Goal: Use online tool/utility

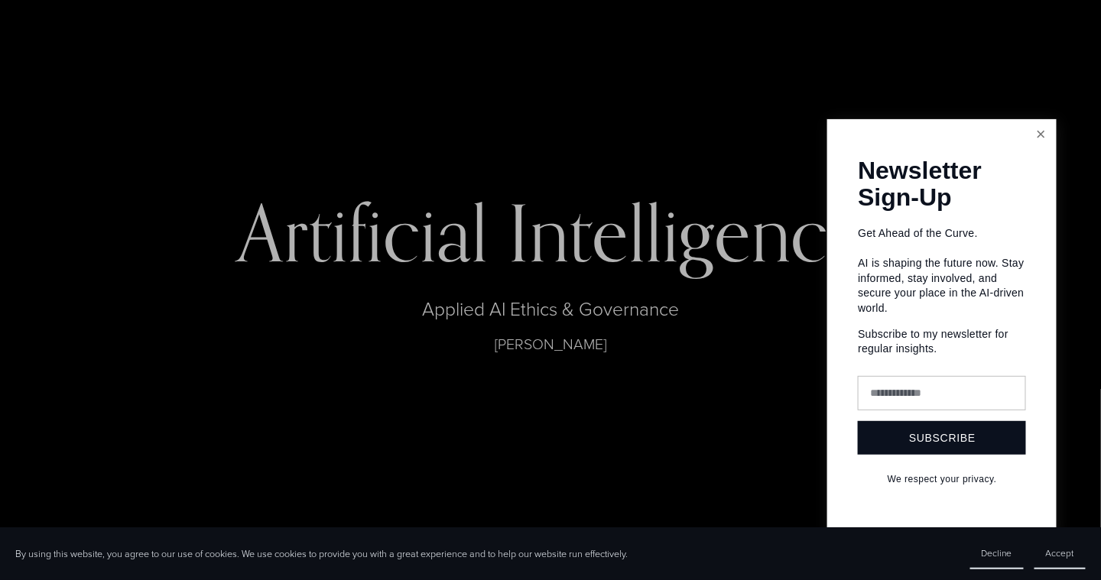
click at [1042, 135] on link "Close" at bounding box center [1041, 135] width 27 height 27
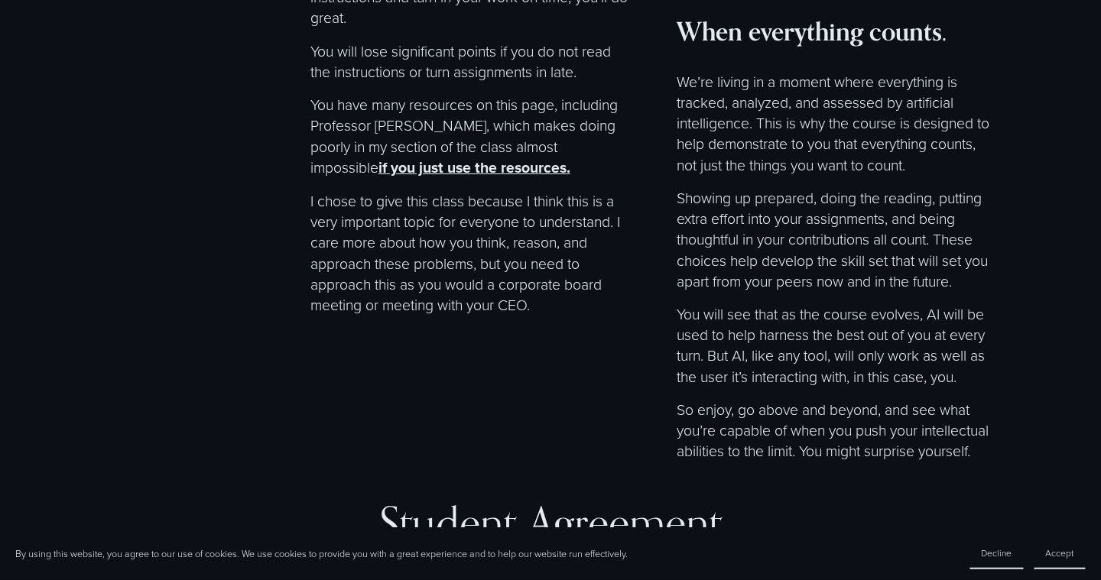
scroll to position [9502, 0]
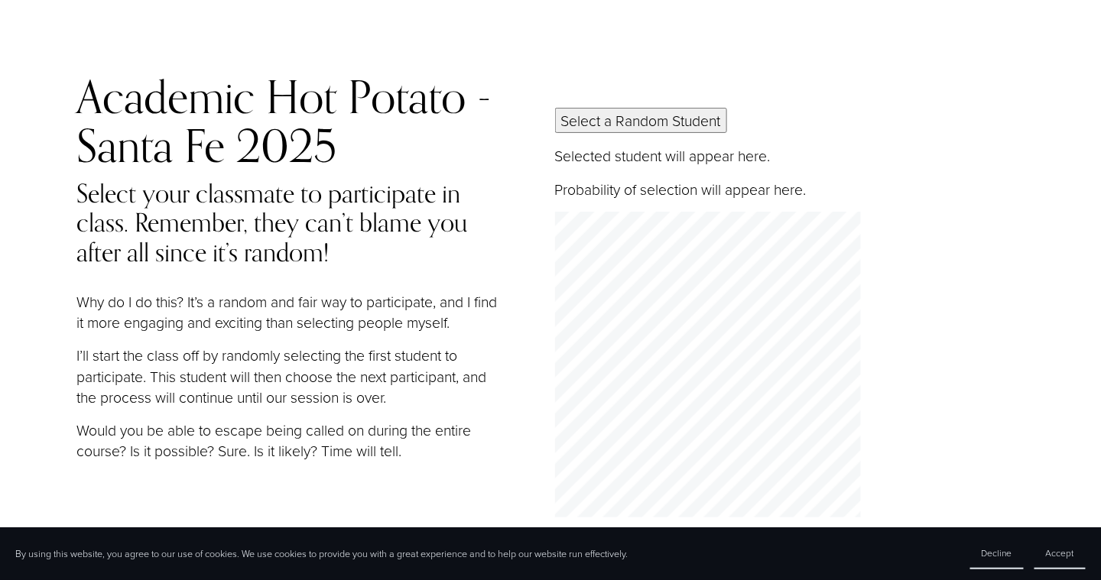
click at [616, 127] on button "Select a Random Student" at bounding box center [641, 120] width 172 height 25
click at [642, 132] on button "Select a Random Student" at bounding box center [641, 120] width 172 height 25
click at [642, 128] on button "Select a Random Student" at bounding box center [641, 120] width 172 height 25
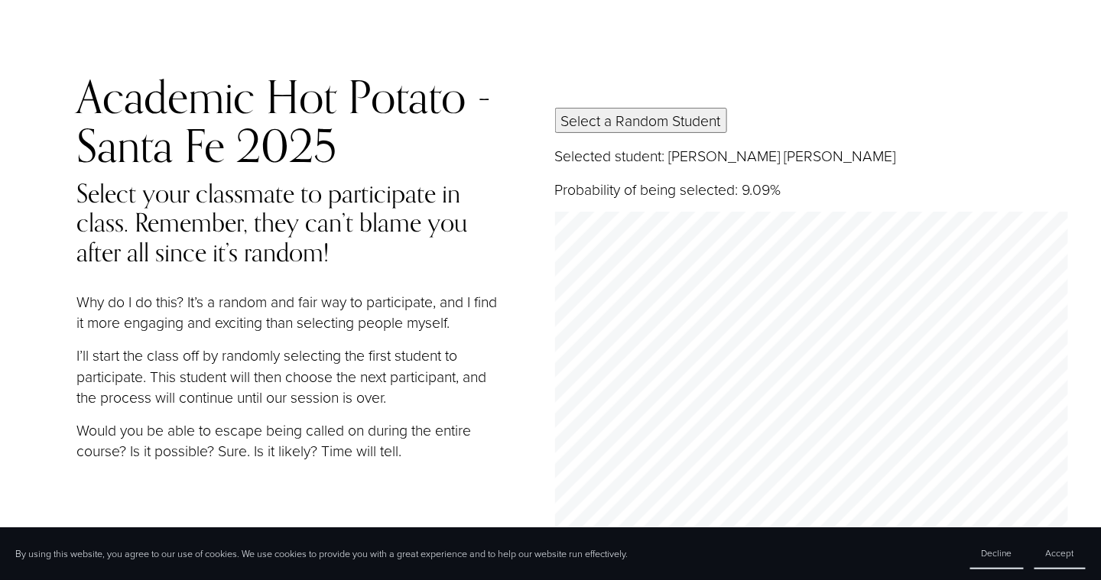
click at [642, 128] on button "Select a Random Student" at bounding box center [641, 120] width 172 height 25
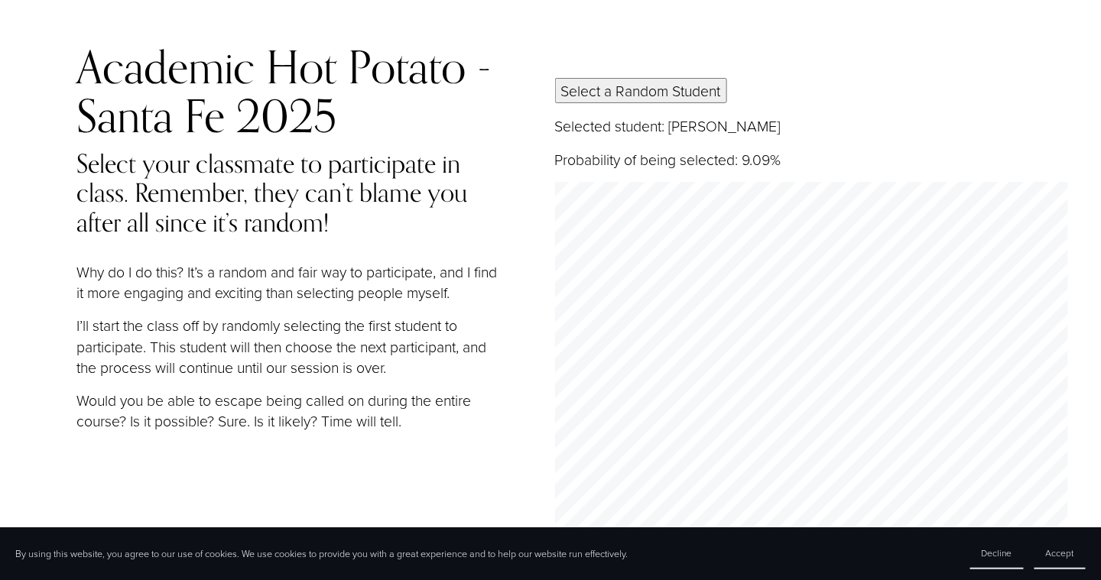
scroll to position [23, 0]
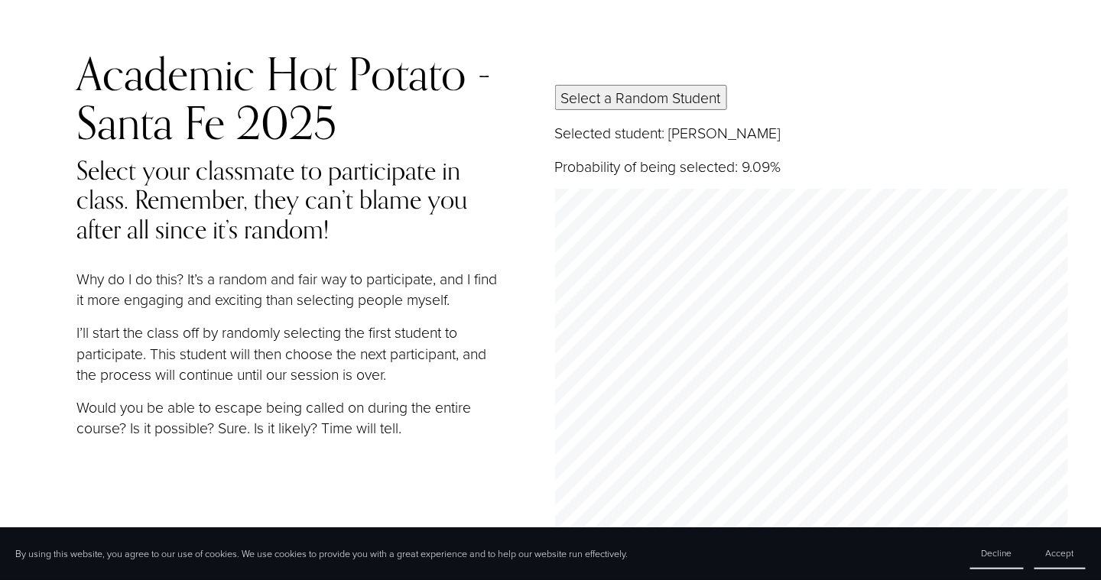
click at [650, 105] on button "Select a Random Student" at bounding box center [641, 97] width 172 height 25
click at [684, 102] on button "Select a Random Student" at bounding box center [641, 97] width 172 height 25
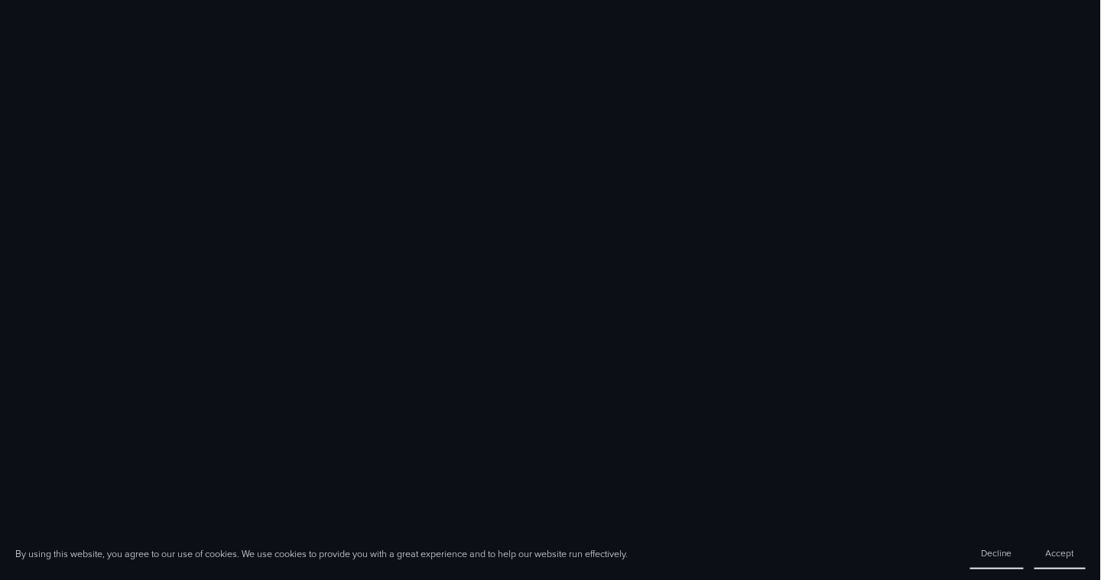
scroll to position [1043, 0]
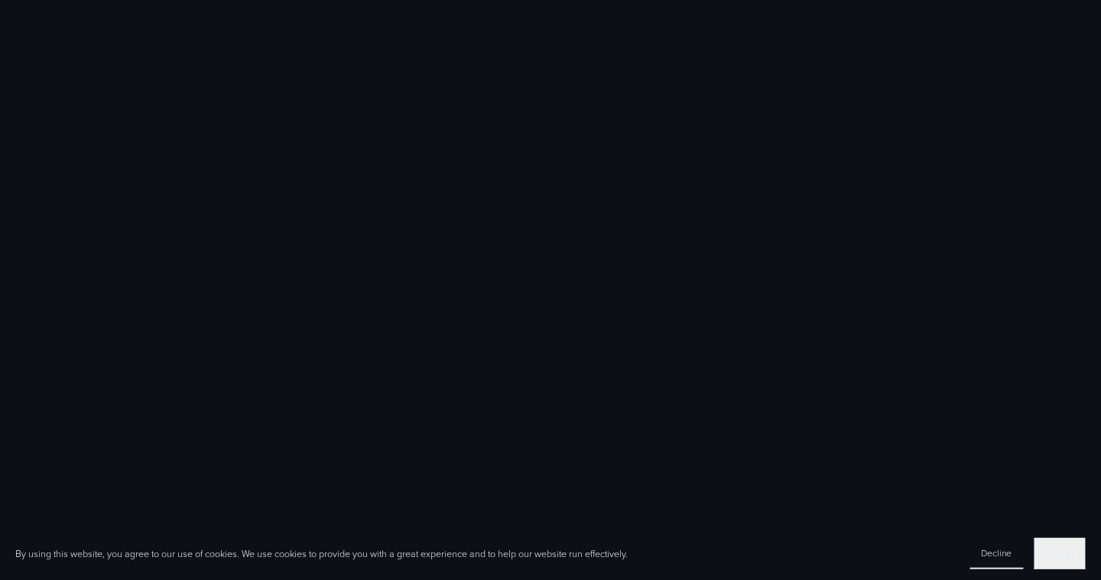
click at [1061, 552] on span "Accept" at bounding box center [1060, 553] width 28 height 13
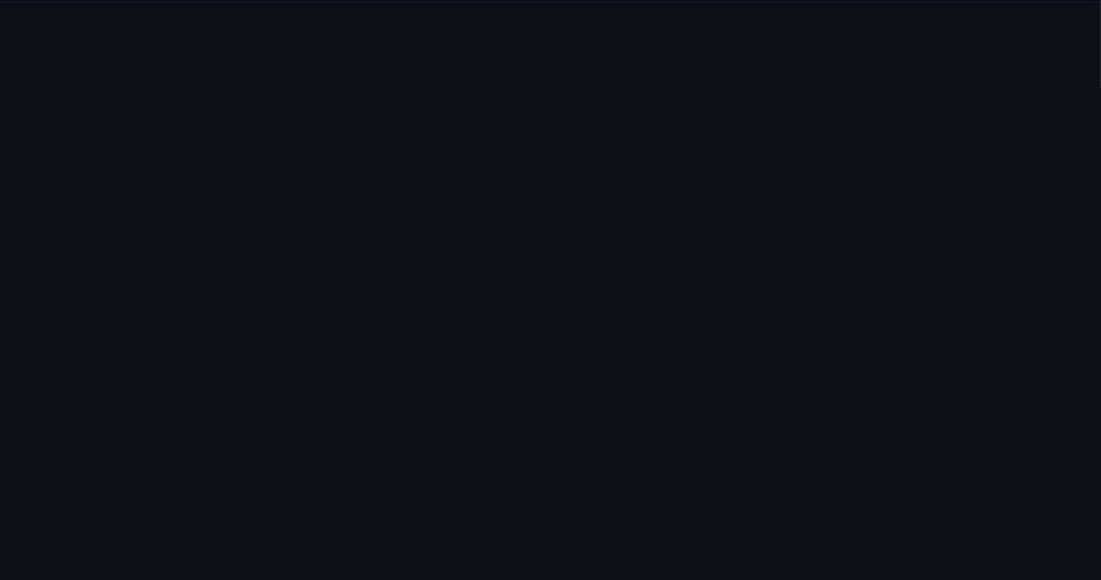
scroll to position [885, 0]
